Goal: Transaction & Acquisition: Purchase product/service

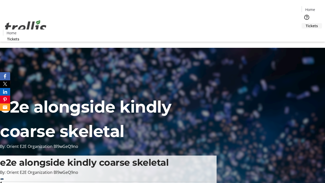
click at [306, 23] on span "Tickets" at bounding box center [312, 25] width 12 height 5
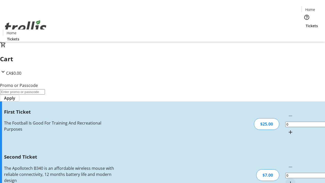
click at [287, 129] on mat-icon "Increment by one" at bounding box center [290, 132] width 6 height 6
type input "1"
click at [287, 180] on mat-icon "Increment by one" at bounding box center [290, 183] width 6 height 6
type input "2"
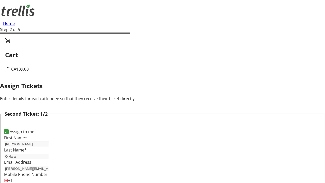
type input "[PERSON_NAME]"
type input "Kohler"
type input "[PERSON_NAME][EMAIL_ADDRESS][DOMAIN_NAME]"
